Goal: Task Accomplishment & Management: Complete application form

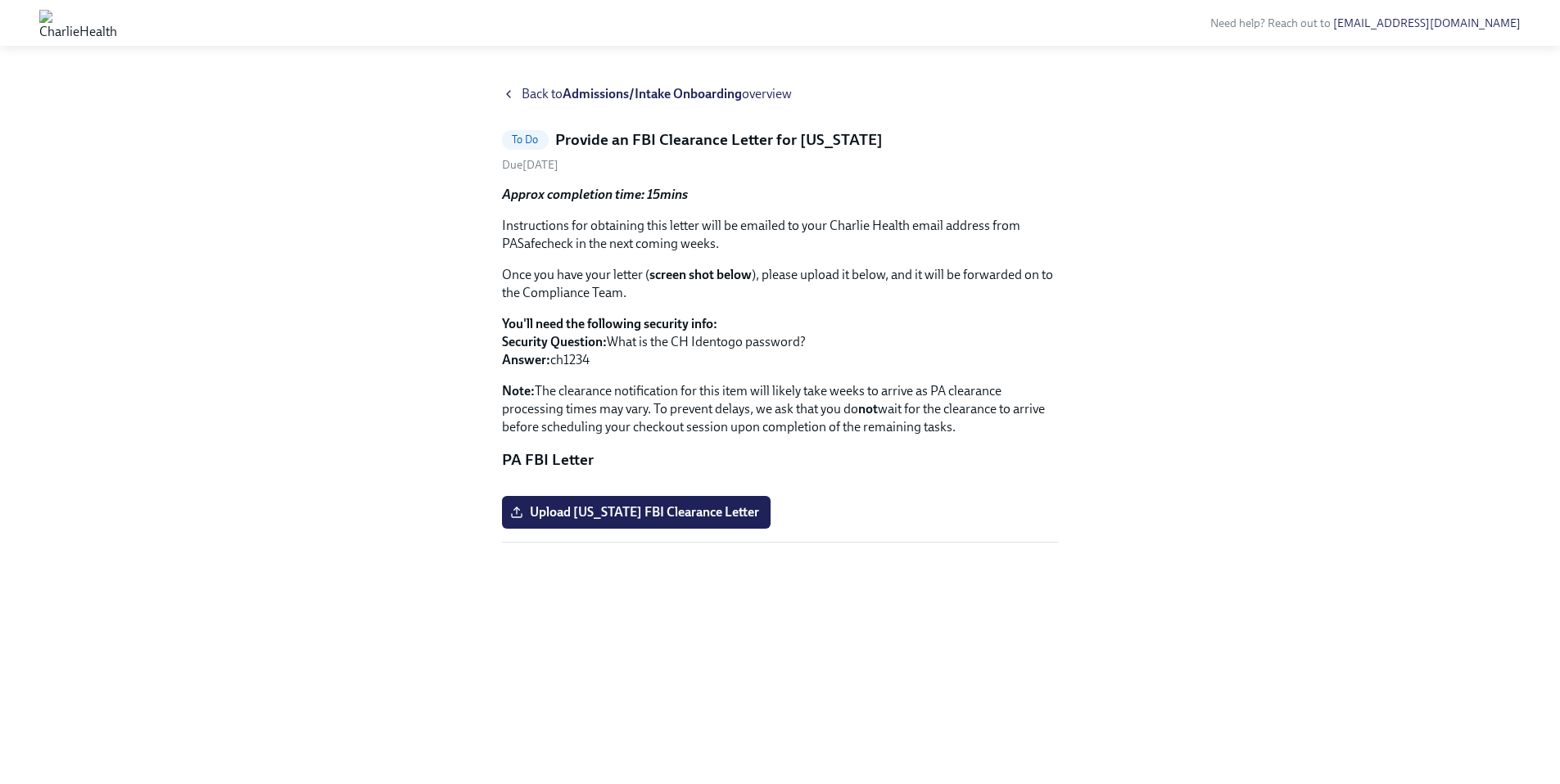
scroll to position [23, 0]
click at [671, 520] on span "Upload [US_STATE] FBI Clearance Letter" at bounding box center [636, 513] width 245 height 17
click at [0, 0] on input "Upload [US_STATE] FBI Clearance Letter" at bounding box center [0, 0] width 0 height 0
click at [637, 529] on label "Upload [US_STATE] FBI Clearance Letter" at bounding box center [637, 513] width 269 height 33
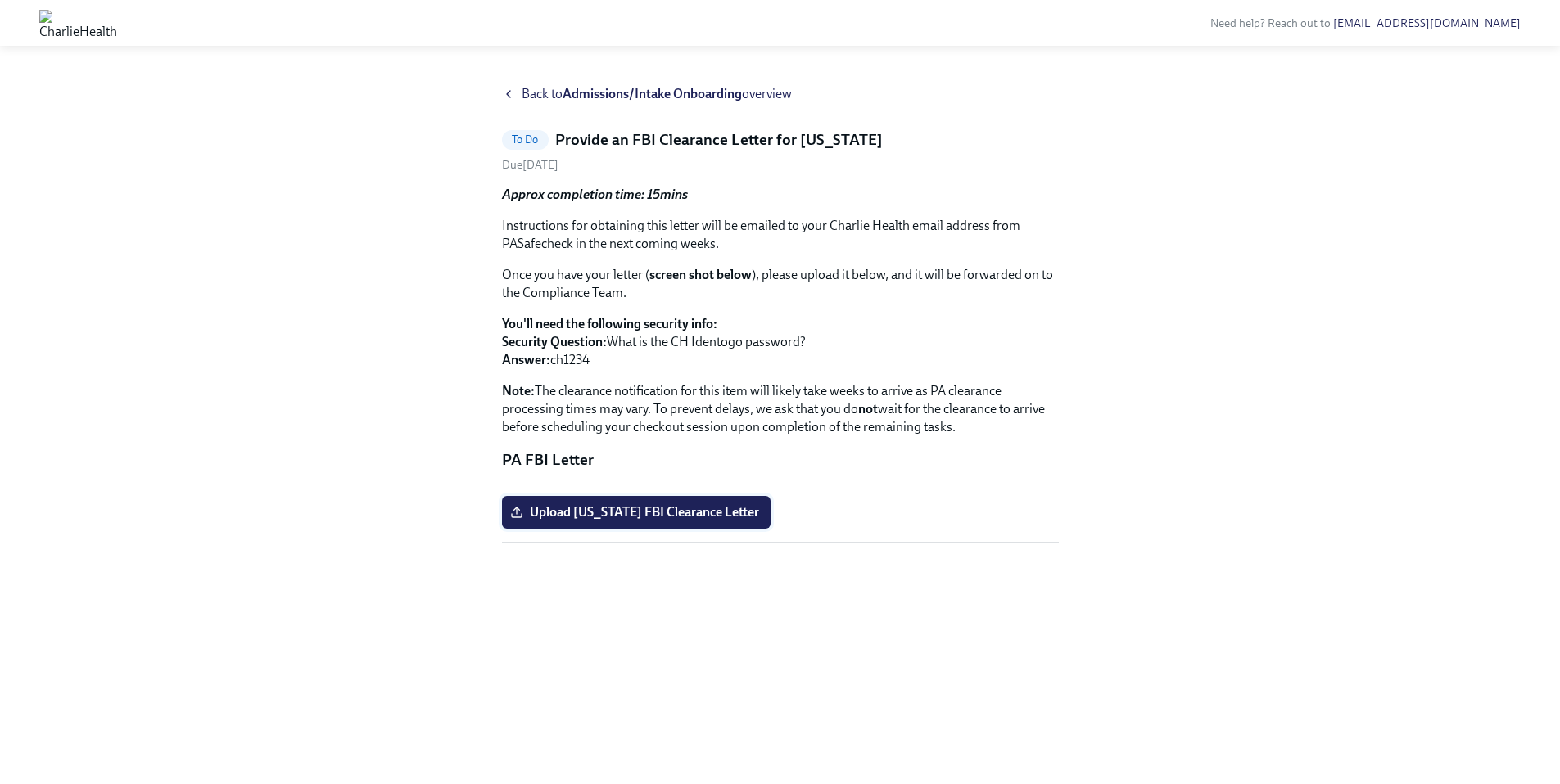
click at [0, 0] on input "Upload [US_STATE] FBI Clearance Letter" at bounding box center [0, 0] width 0 height 0
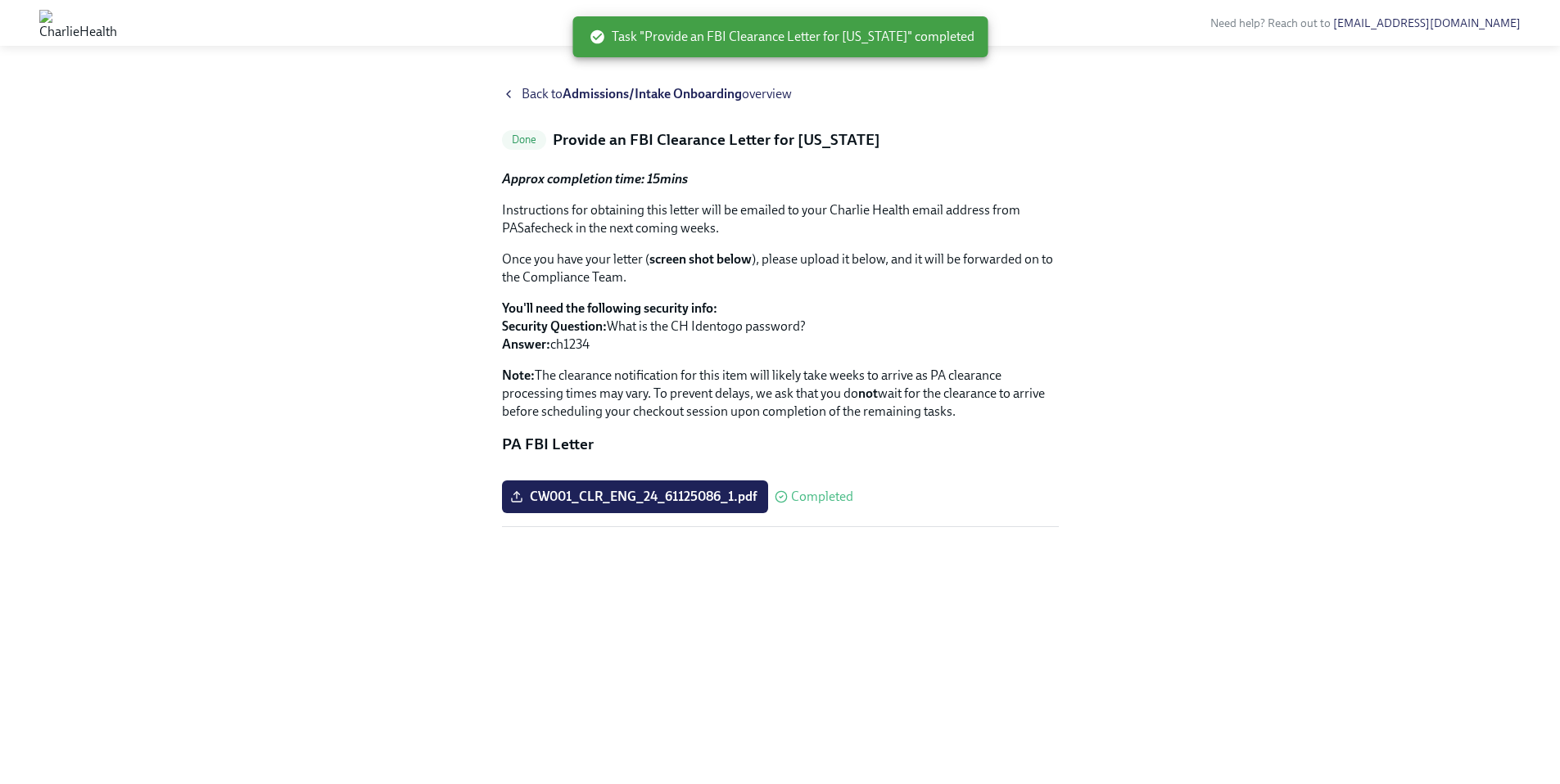
scroll to position [7, 0]
click at [720, 513] on label "CW001_CLR_ENG_24_61125086_1.pdf" at bounding box center [635, 497] width 266 height 33
click at [0, 0] on input "CW001_CLR_ENG_24_61125086_1.pdf" at bounding box center [0, 0] width 0 height 0
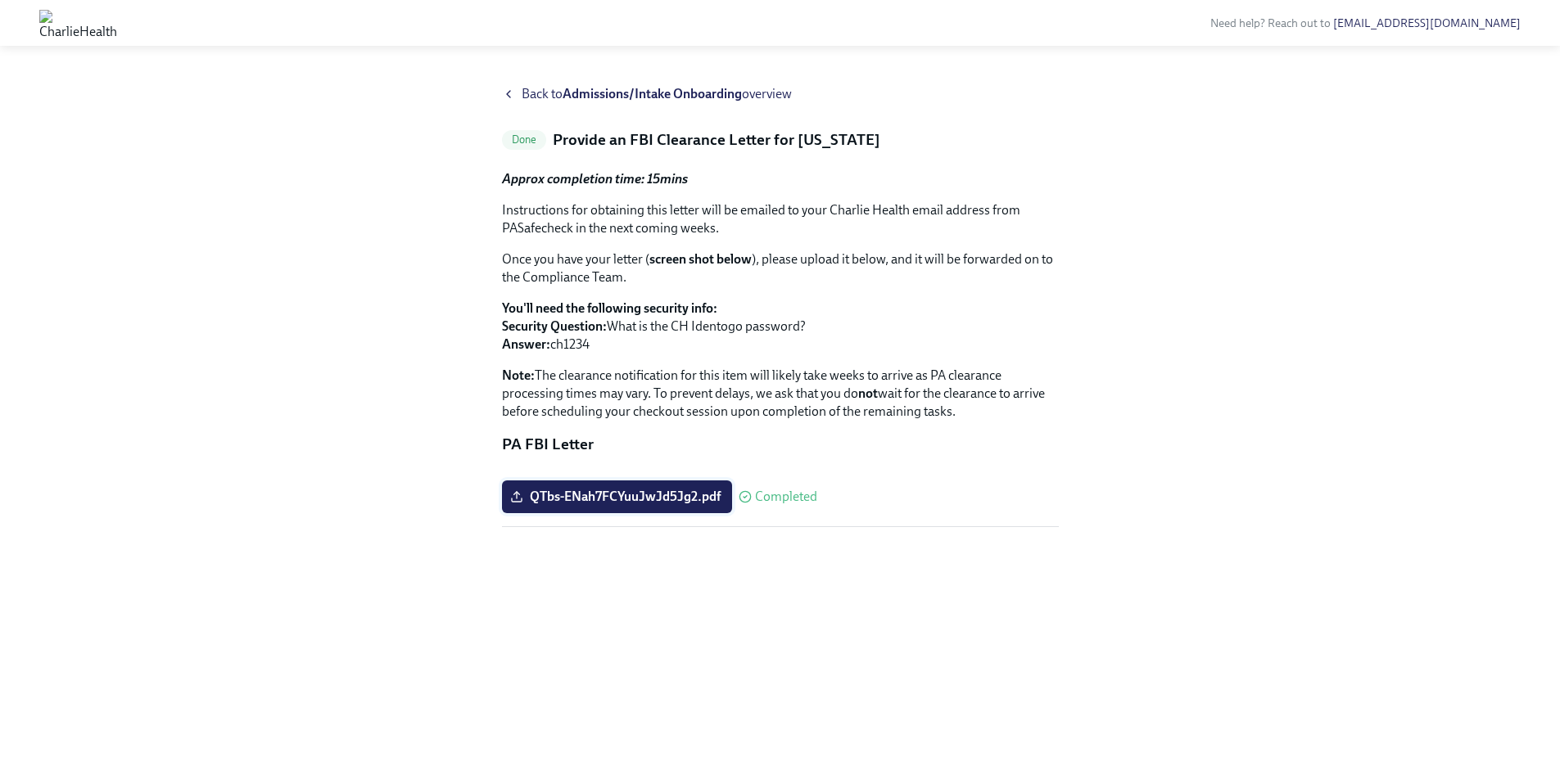
click at [702, 513] on label "QTbs-ENah7FCYuuJwJd5Jg2.pdf" at bounding box center [618, 497] width 230 height 33
click at [0, 0] on input "QTbs-ENah7FCYuuJwJd5Jg2.pdf" at bounding box center [0, 0] width 0 height 0
